Goal: Task Accomplishment & Management: Complete application form

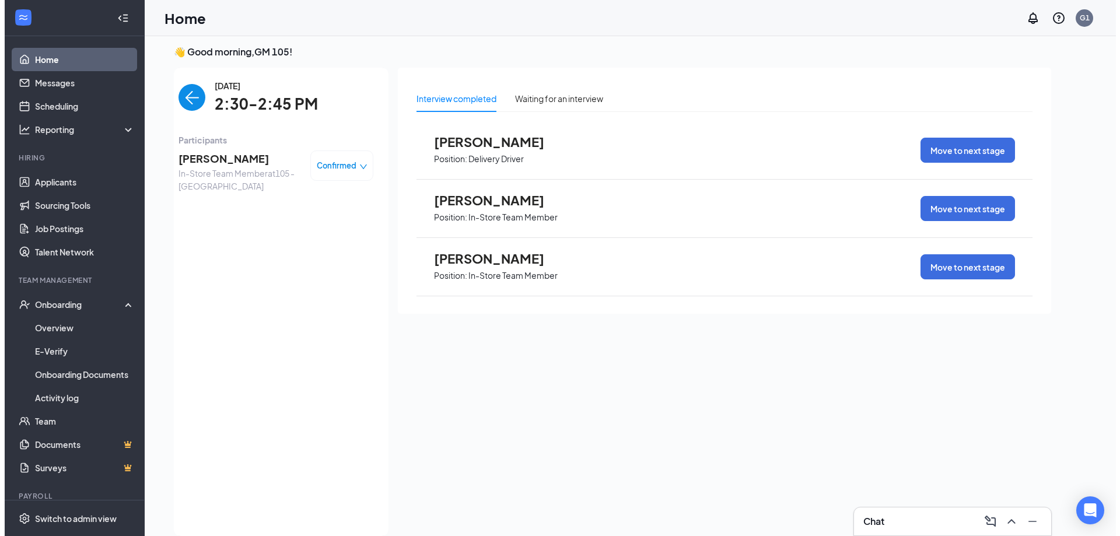
scroll to position [5, 0]
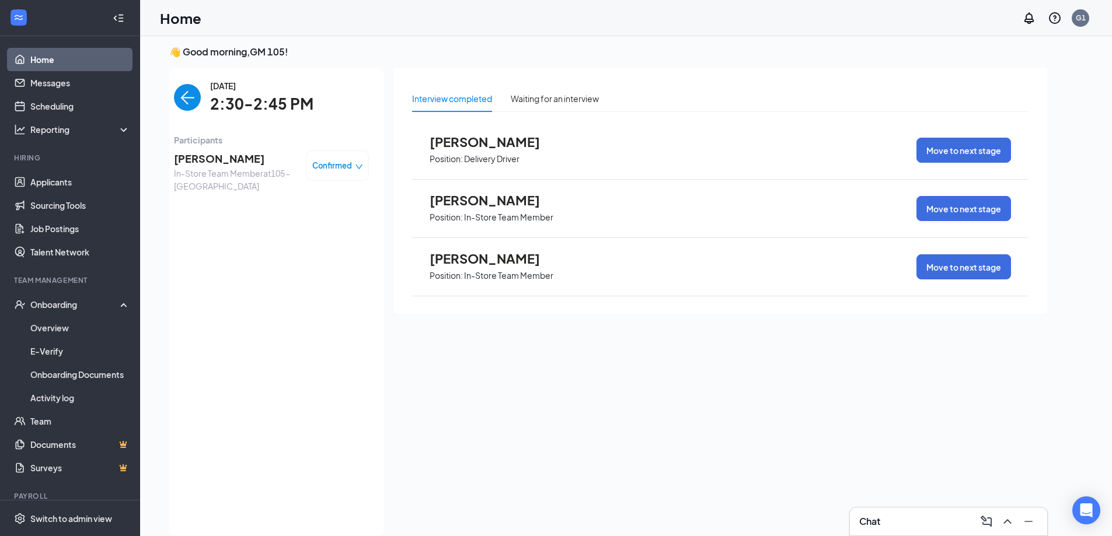
click at [215, 163] on span "[PERSON_NAME]" at bounding box center [235, 159] width 123 height 16
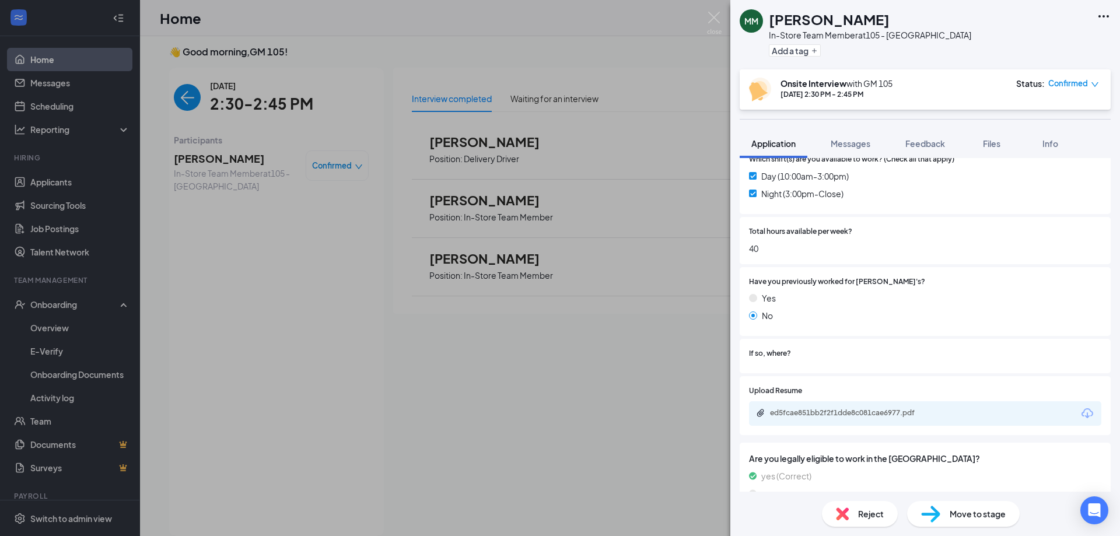
scroll to position [460, 0]
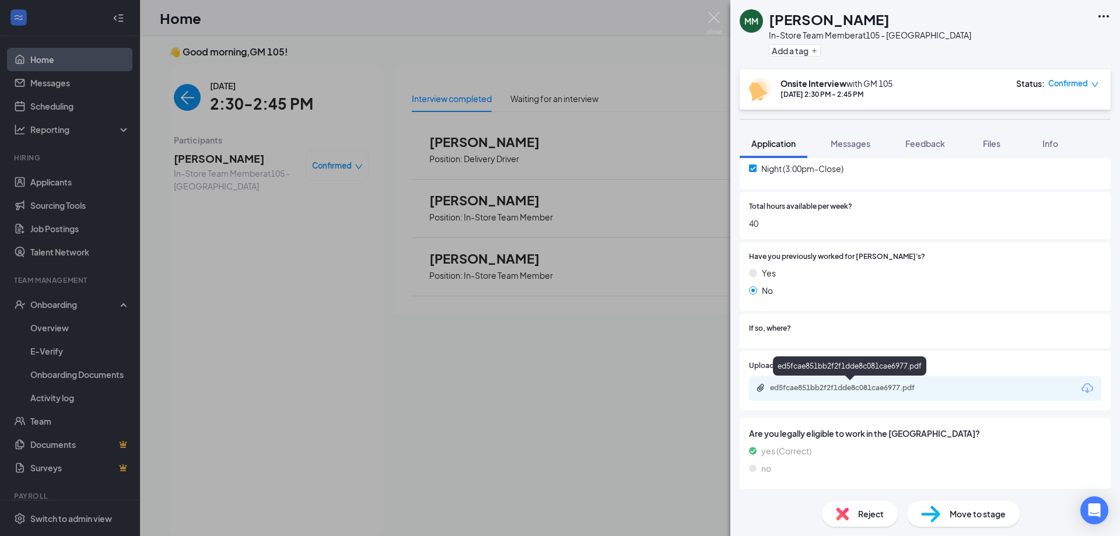
click at [851, 390] on div "ed5fcae851bb2f2f1dde8c081cae6977.pdf" at bounding box center [851, 387] width 163 height 9
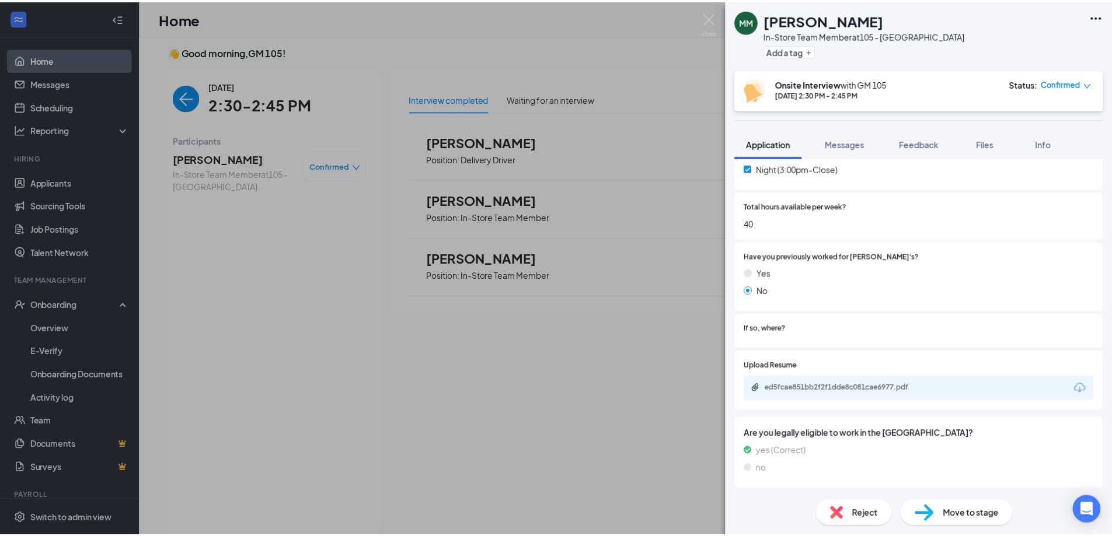
scroll to position [455, 0]
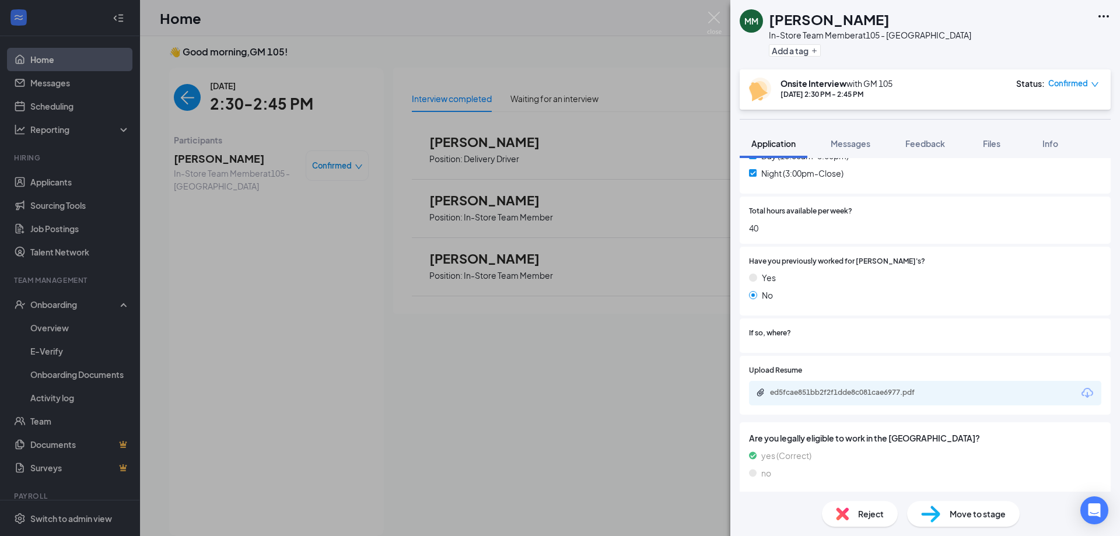
click at [243, 289] on div "MM [PERSON_NAME] In-Store Team Member at 105 - Aurora Add a tag Onsite Intervie…" at bounding box center [560, 268] width 1120 height 536
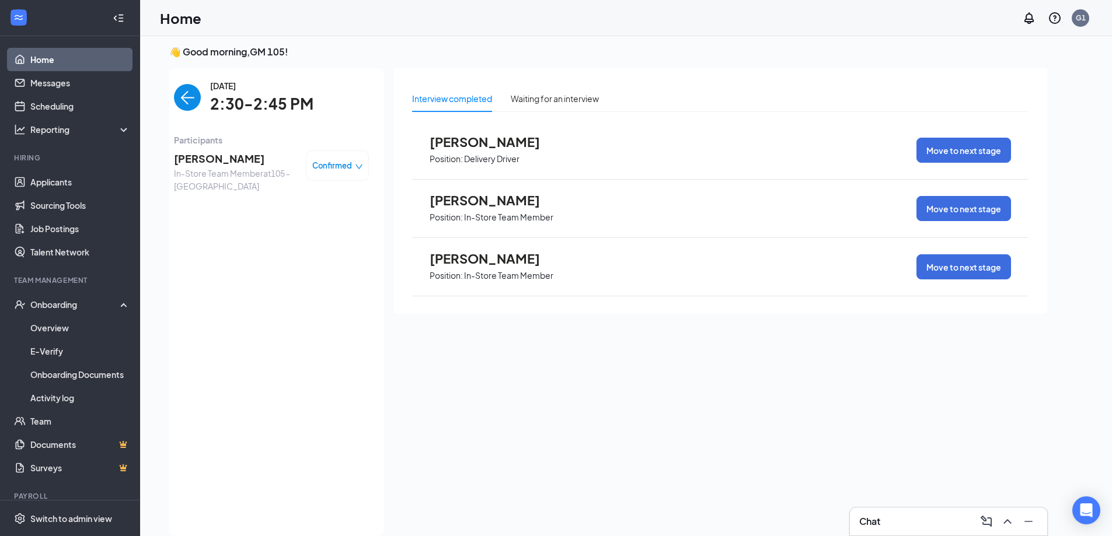
click at [336, 165] on span "Confirmed" at bounding box center [332, 166] width 40 height 12
click at [315, 335] on div "[DATE] 2:30-2:45 PM Participants [PERSON_NAME] In-Store Team Member at 105 - Au…" at bounding box center [271, 301] width 195 height 445
click at [247, 170] on span "In-Store Team Member at 105 - Aurora" at bounding box center [235, 180] width 123 height 26
click at [230, 162] on span "[PERSON_NAME]" at bounding box center [235, 159] width 123 height 16
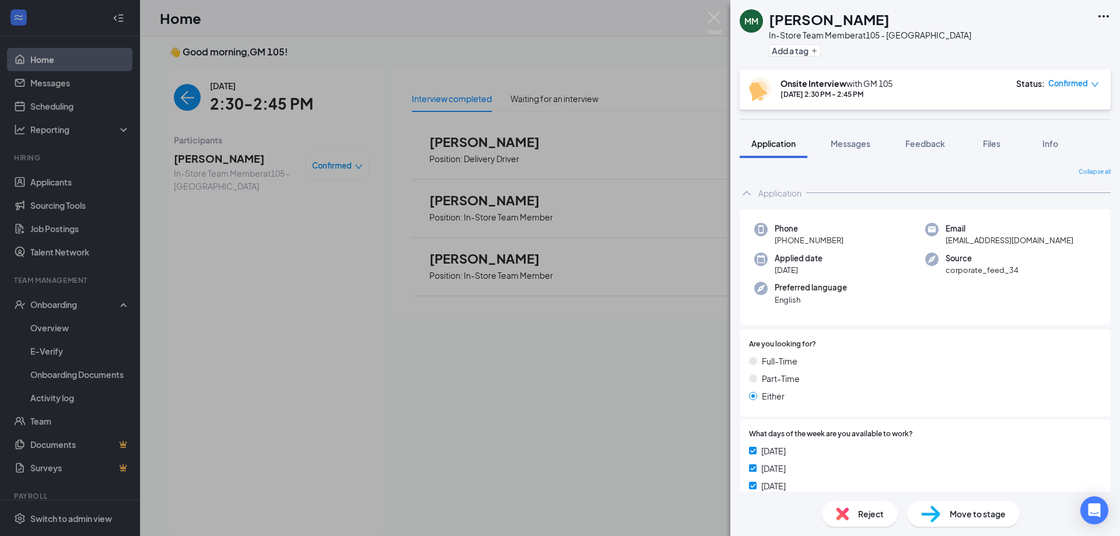
click at [1094, 85] on icon "down" at bounding box center [1095, 85] width 8 height 8
click at [1096, 82] on icon "down" at bounding box center [1095, 85] width 8 height 8
click at [1050, 136] on span "Mark complete" at bounding box center [1039, 137] width 58 height 13
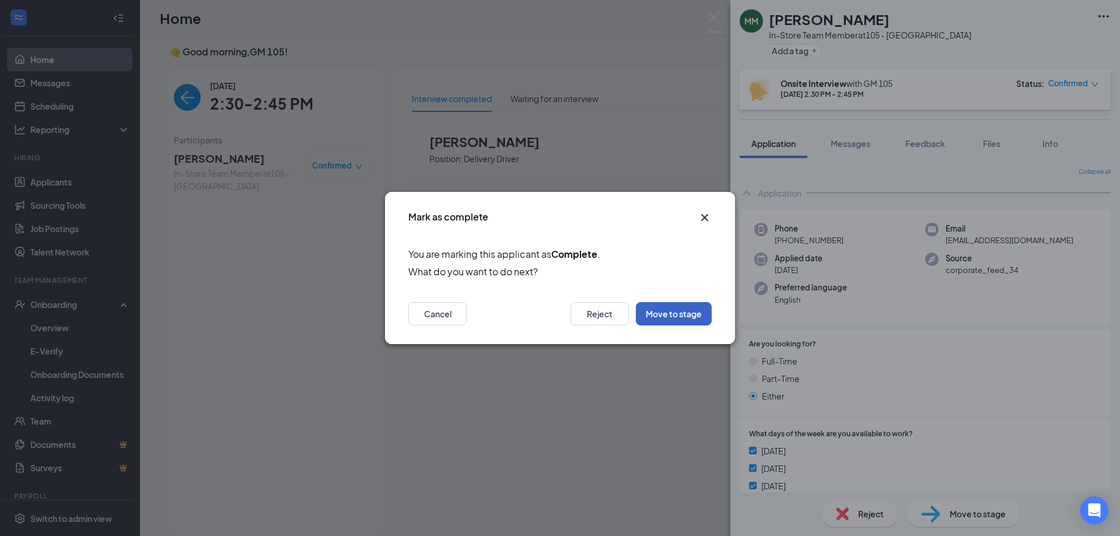
click at [679, 304] on button "Move to stage" at bounding box center [674, 313] width 76 height 23
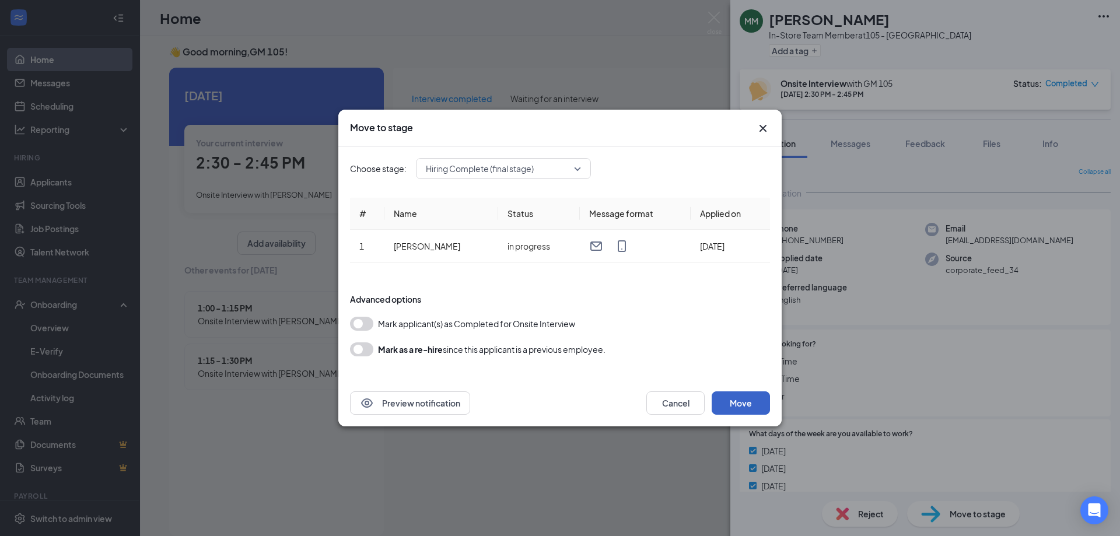
click at [754, 401] on button "Move" at bounding box center [741, 403] width 58 height 23
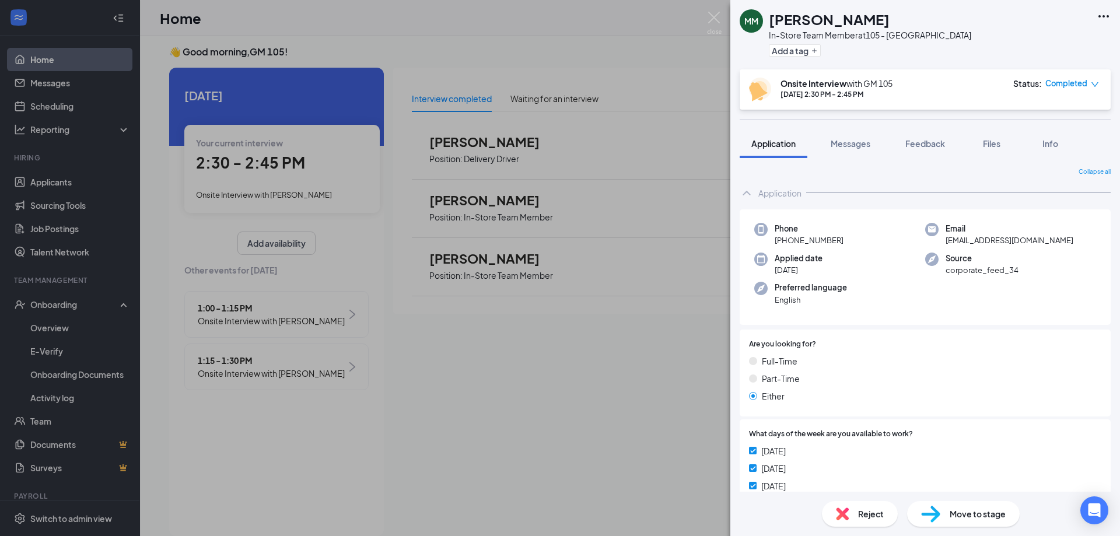
click at [61, 305] on div "MM [PERSON_NAME] In-Store Team Member at 105 - Aurora Add a tag Onsite Intervie…" at bounding box center [560, 268] width 1120 height 536
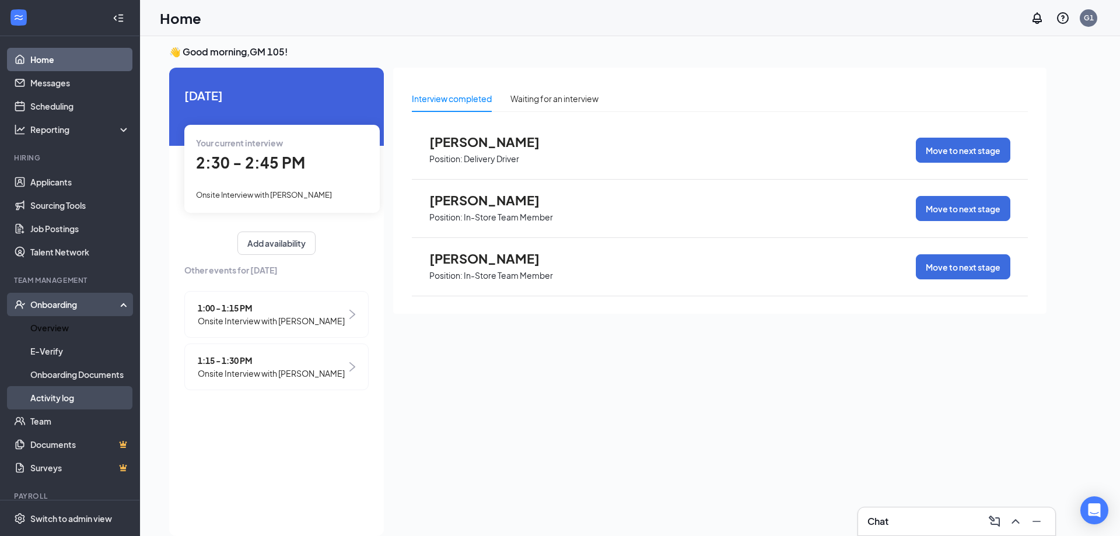
click at [65, 398] on link "Activity log" at bounding box center [80, 397] width 100 height 23
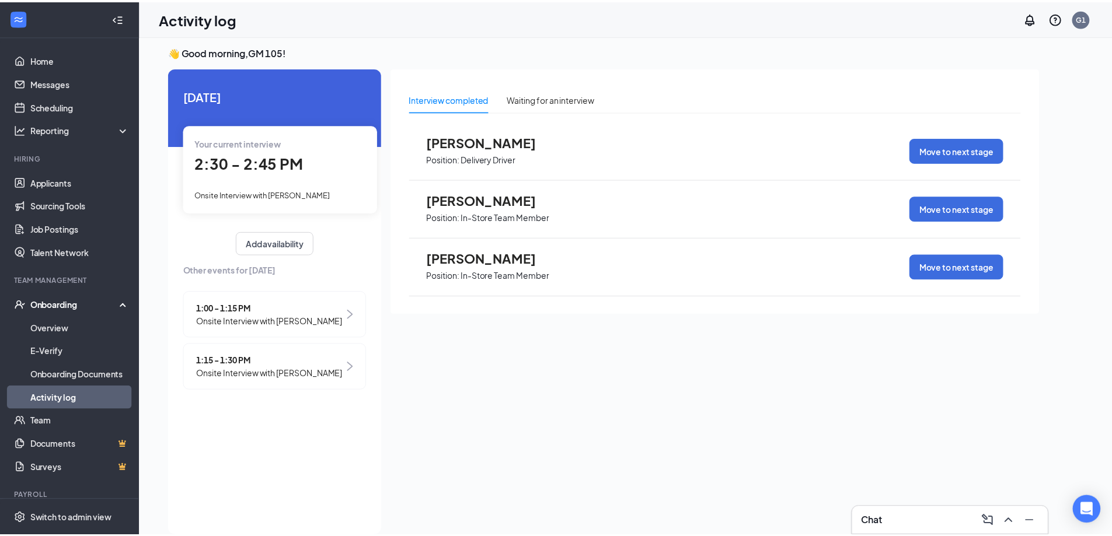
scroll to position [0, 108]
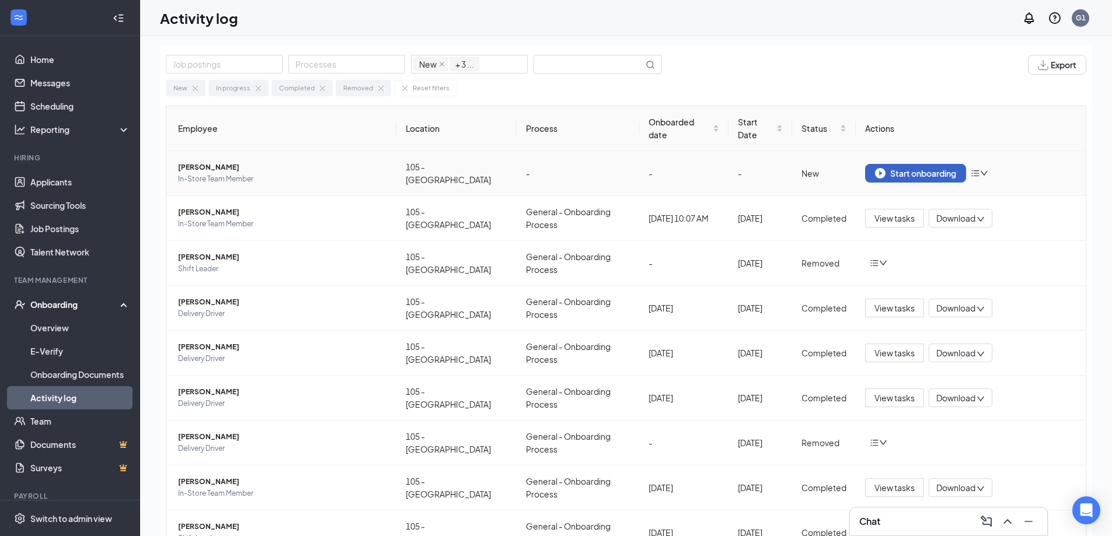
drag, startPoint x: 930, startPoint y: 157, endPoint x: 933, endPoint y: 166, distance: 10.0
click at [933, 166] on button "Start onboarding" at bounding box center [915, 173] width 101 height 19
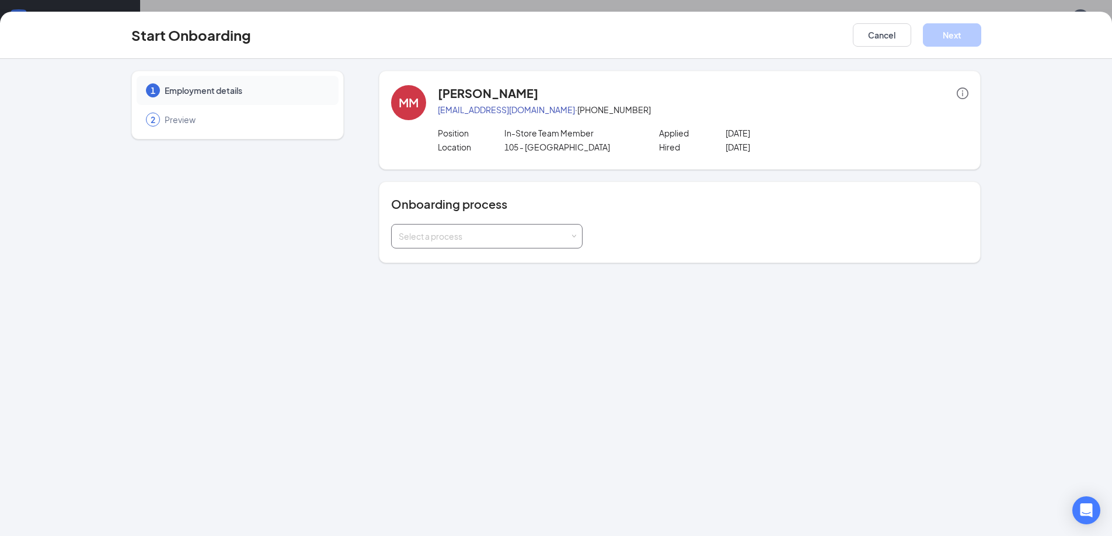
click at [516, 237] on div "Select a process" at bounding box center [484, 236] width 171 height 12
click at [511, 281] on span "General - Onboarding Process" at bounding box center [454, 282] width 117 height 11
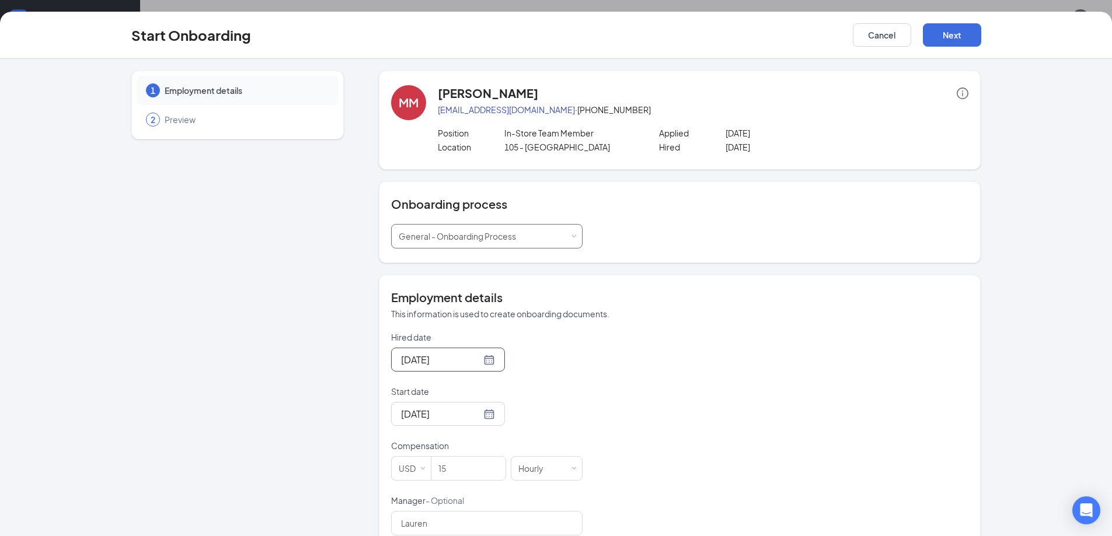
click at [481, 362] on div "[DATE]" at bounding box center [448, 360] width 114 height 24
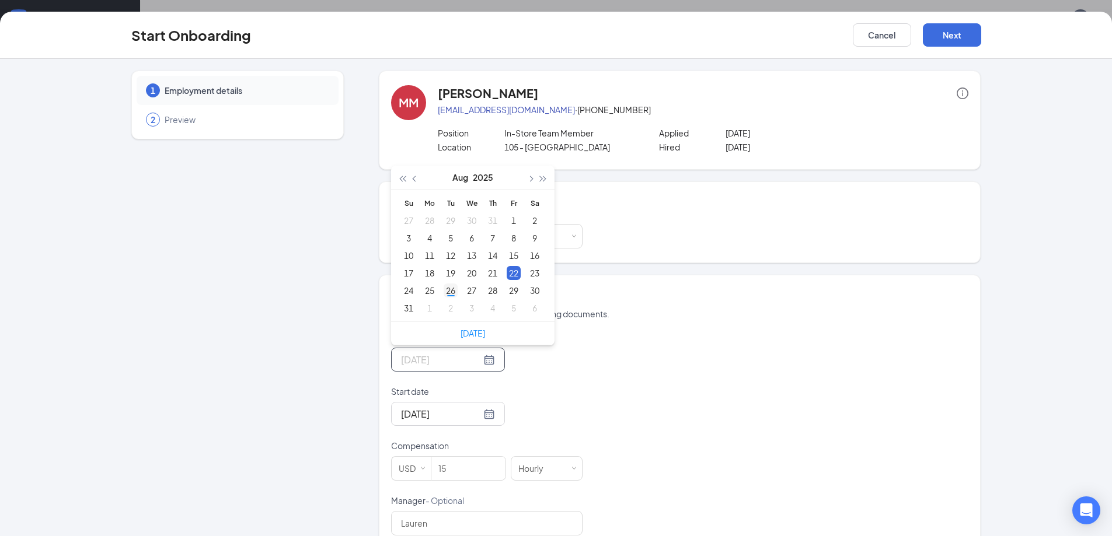
type input "[DATE]"
click at [449, 290] on div "26" at bounding box center [450, 291] width 14 height 14
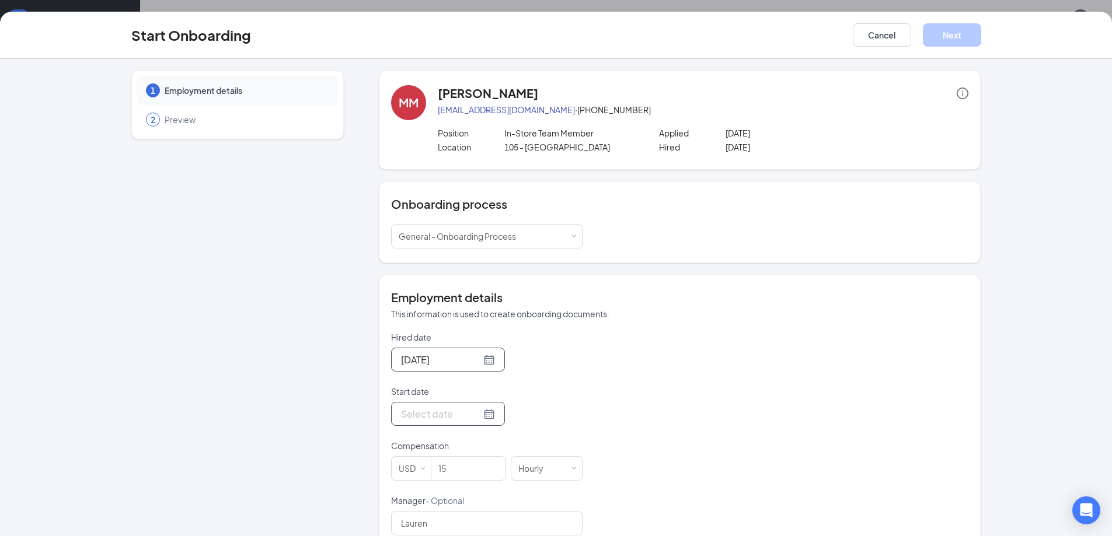
click at [477, 410] on div at bounding box center [448, 414] width 94 height 15
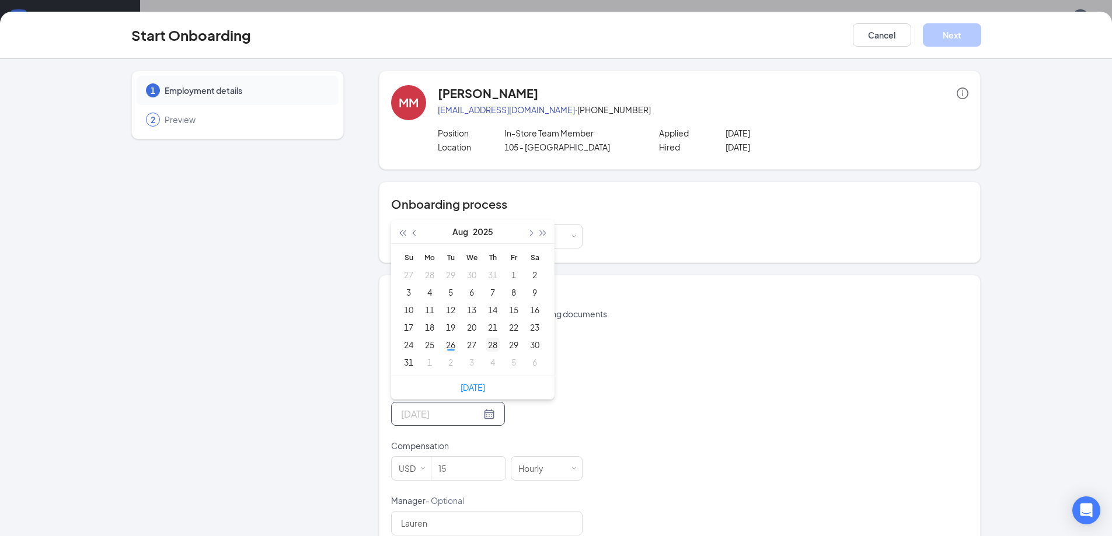
type input "[DATE]"
click at [497, 347] on td "28" at bounding box center [492, 345] width 21 height 18
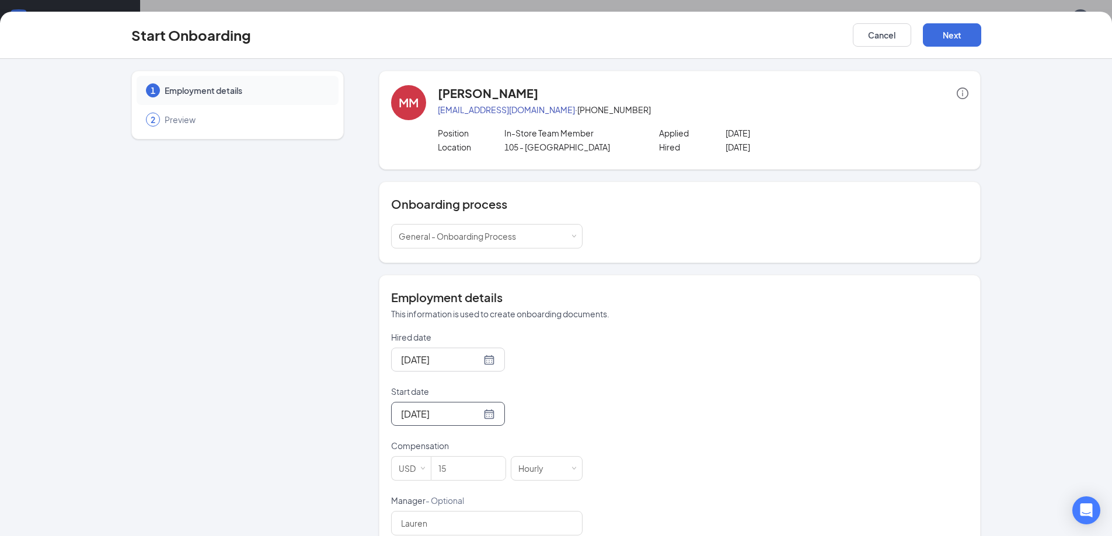
click at [634, 428] on div "Hired date [DATE] [DATE] Su Mo Tu We Th Fr Sa 27 28 29 30 31 1 2 3 4 5 6 7 8 9 …" at bounding box center [679, 460] width 577 height 259
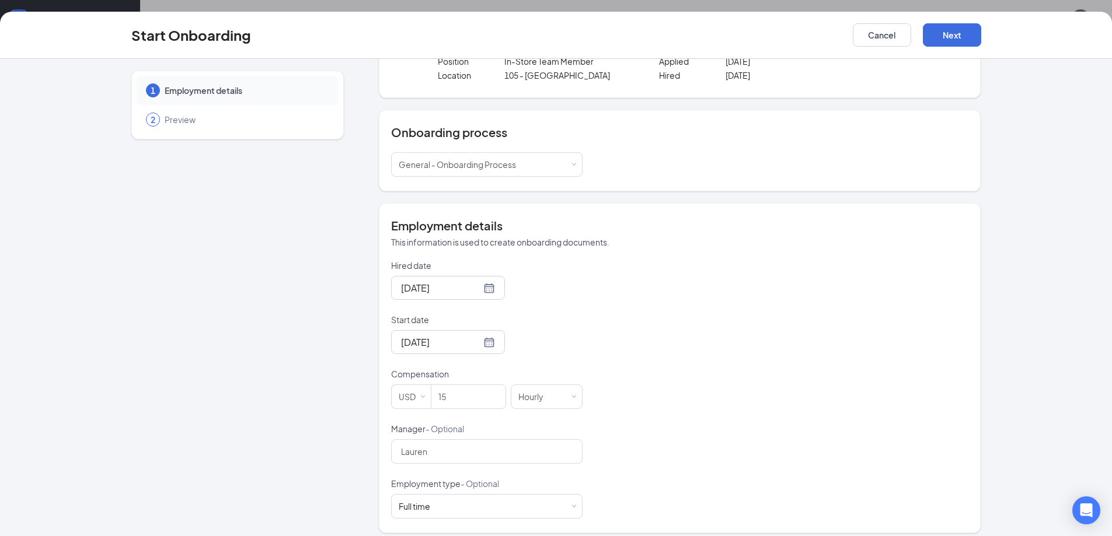
scroll to position [81, 0]
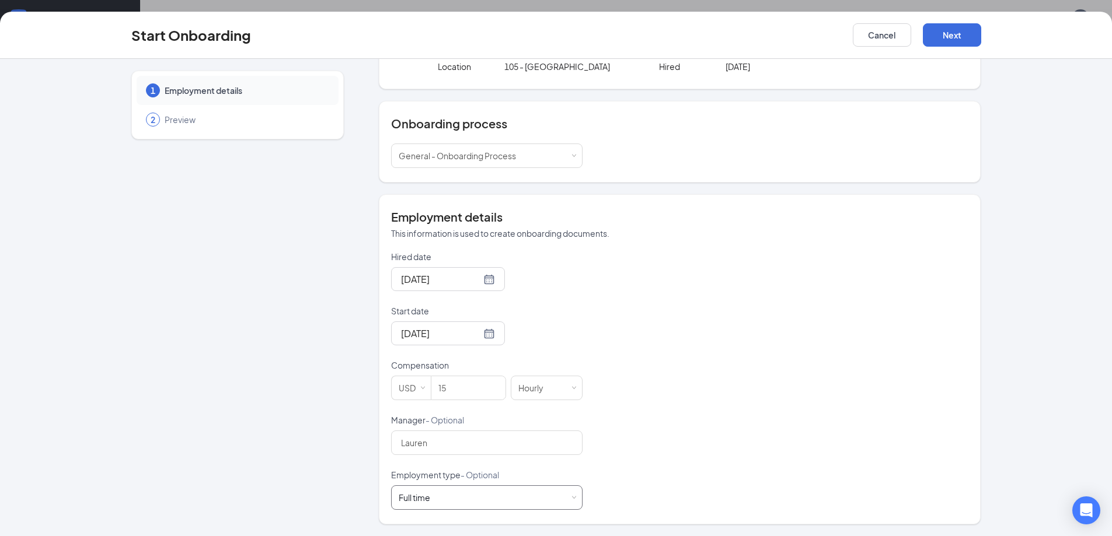
click at [571, 502] on div "Full time Works 30+ hours per week and is reasonably expected to work" at bounding box center [486, 497] width 191 height 25
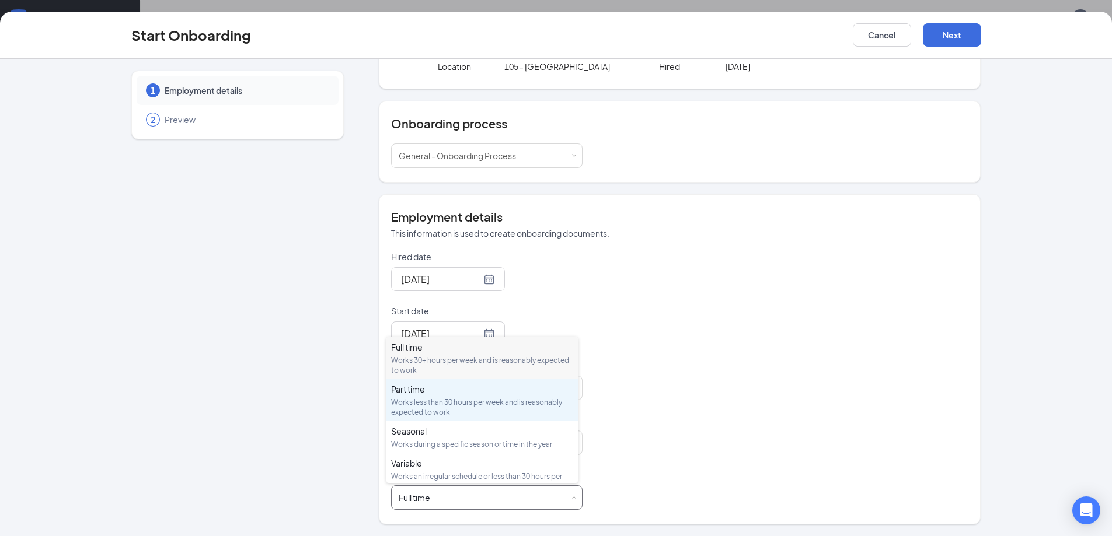
click at [529, 390] on div "Part time" at bounding box center [482, 389] width 182 height 12
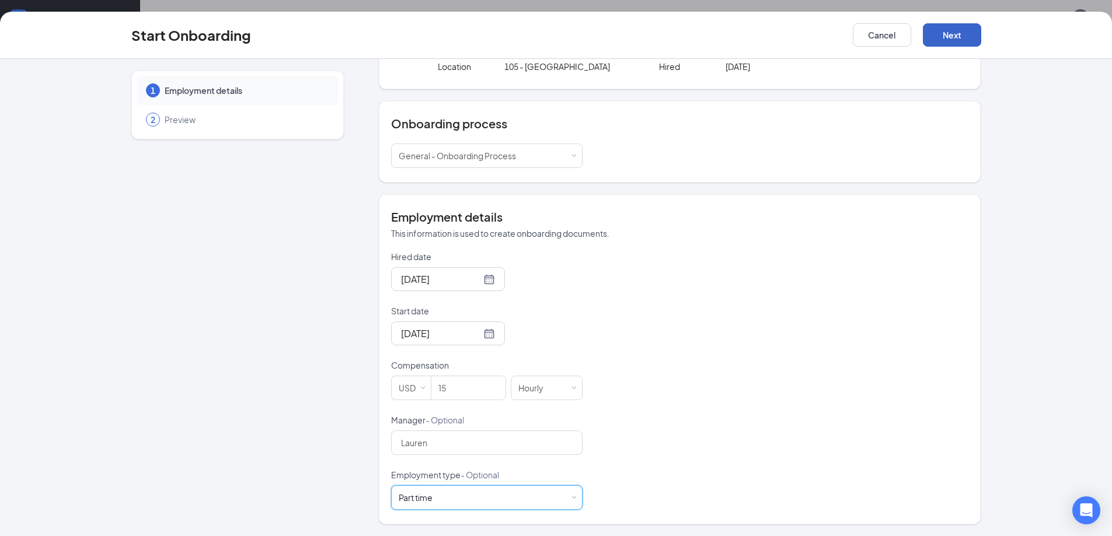
click at [956, 35] on button "Next" at bounding box center [952, 34] width 58 height 23
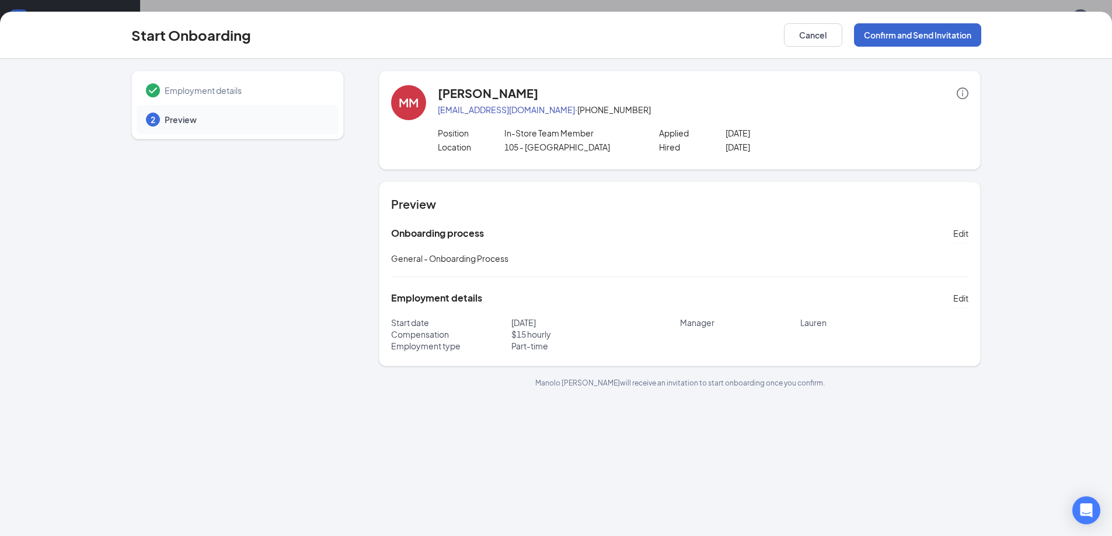
scroll to position [0, 0]
click at [948, 27] on button "Confirm and Send Invitation" at bounding box center [917, 34] width 127 height 23
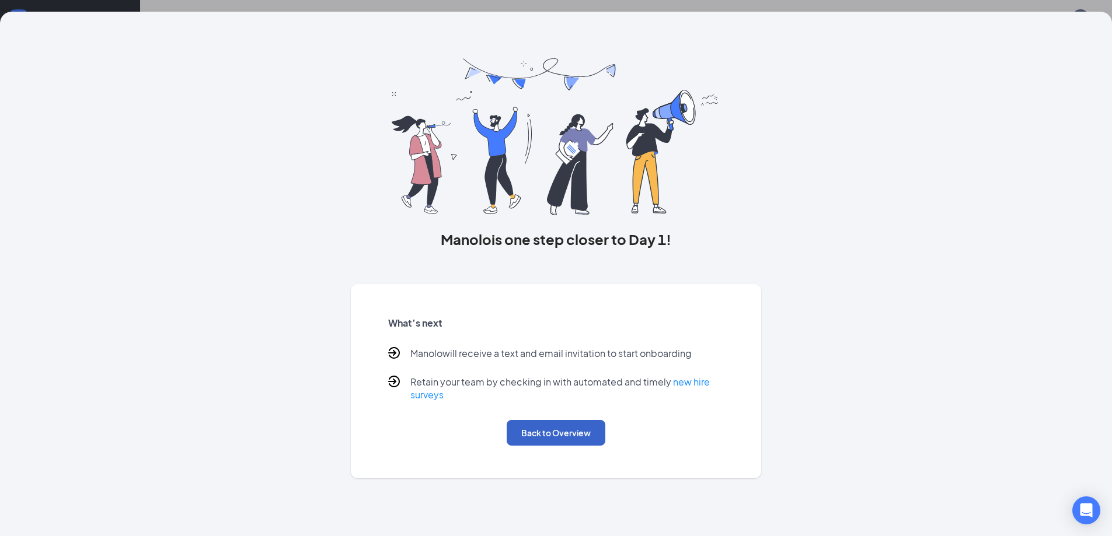
click at [562, 434] on button "Back to Overview" at bounding box center [556, 433] width 99 height 26
